Goal: Task Accomplishment & Management: Use online tool/utility

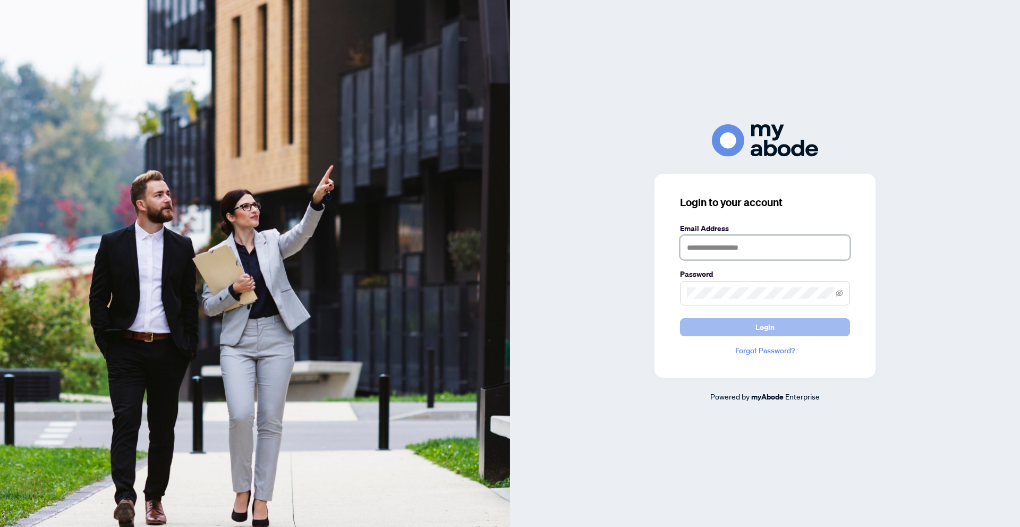
type input "**********"
click at [737, 330] on button "Login" at bounding box center [765, 327] width 170 height 18
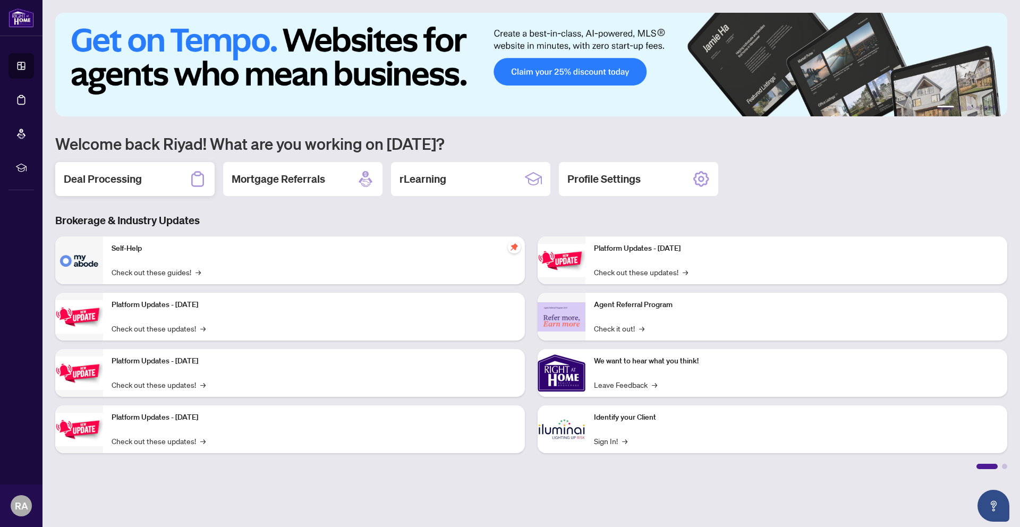
click at [136, 168] on div "Deal Processing" at bounding box center [134, 179] width 159 height 34
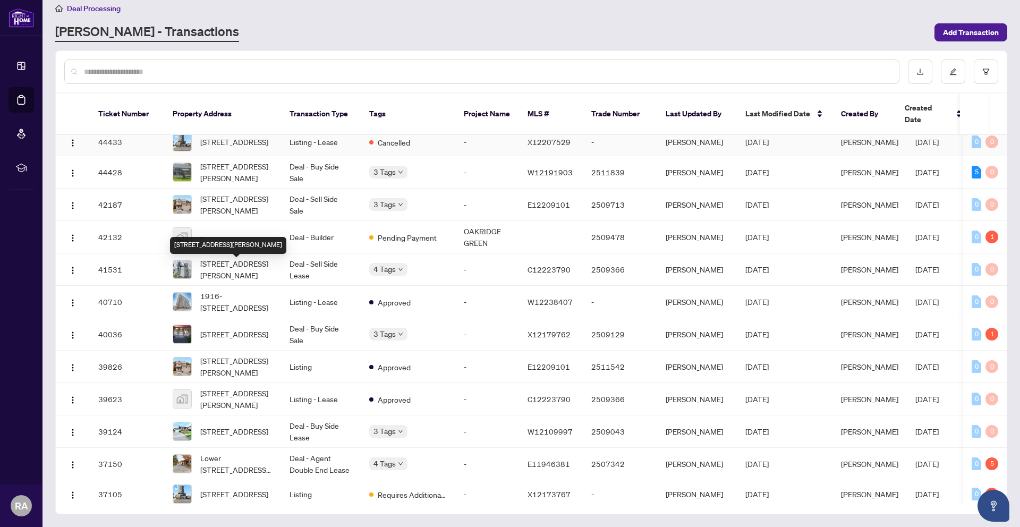
scroll to position [490, 0]
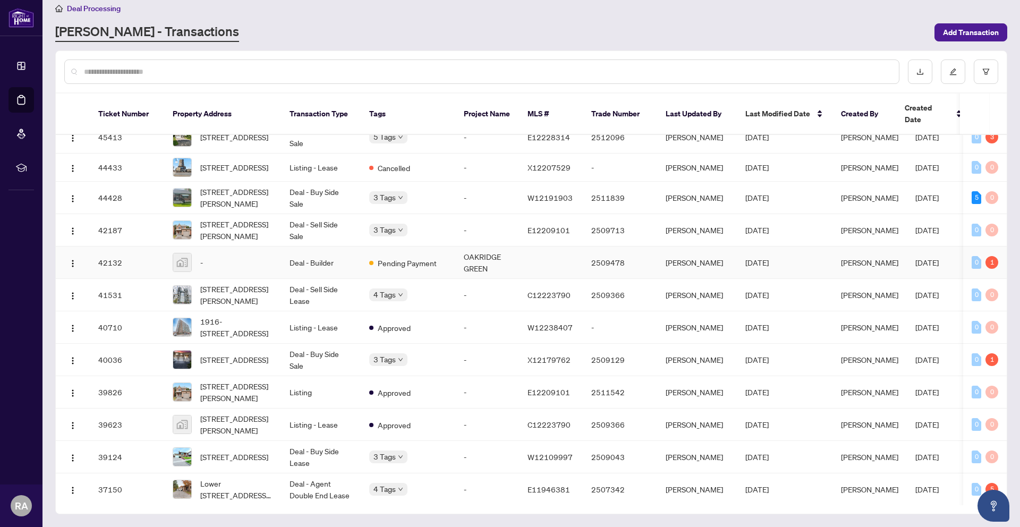
click at [253, 272] on div "-" at bounding box center [223, 262] width 100 height 19
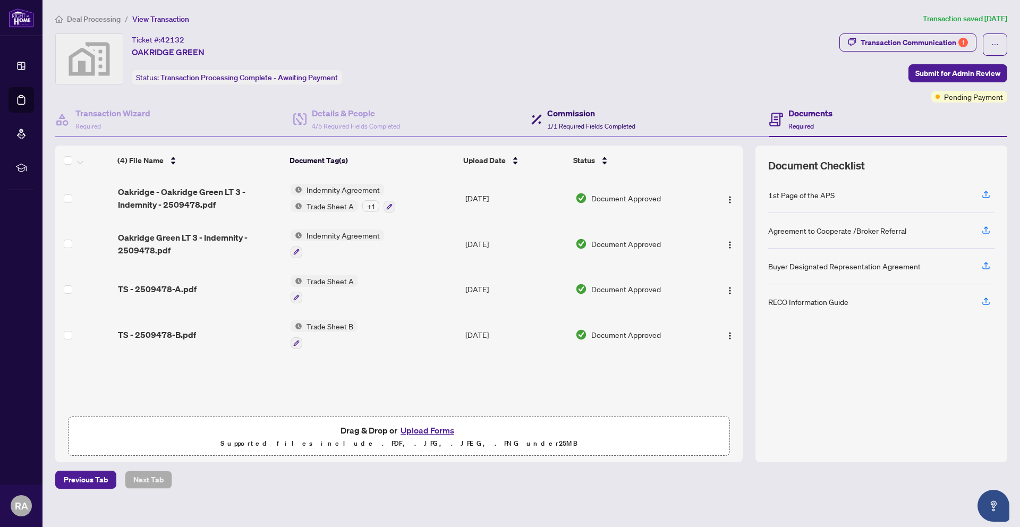
click at [585, 112] on h4 "Commission" at bounding box center [591, 113] width 88 height 13
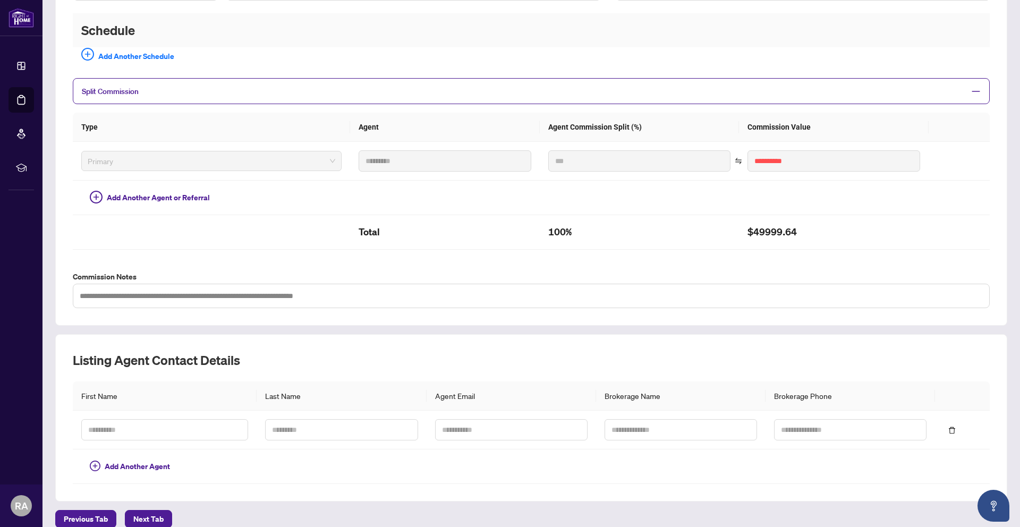
scroll to position [241, 0]
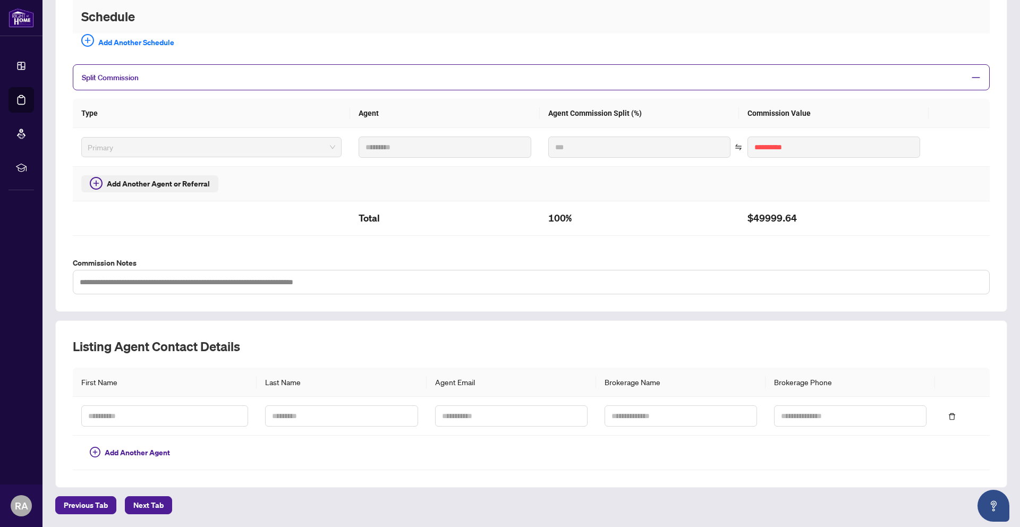
click at [120, 177] on button "Add Another Agent or Referral" at bounding box center [149, 183] width 137 height 17
